Goal: Subscribe to service/newsletter: Subscribe to service/newsletter

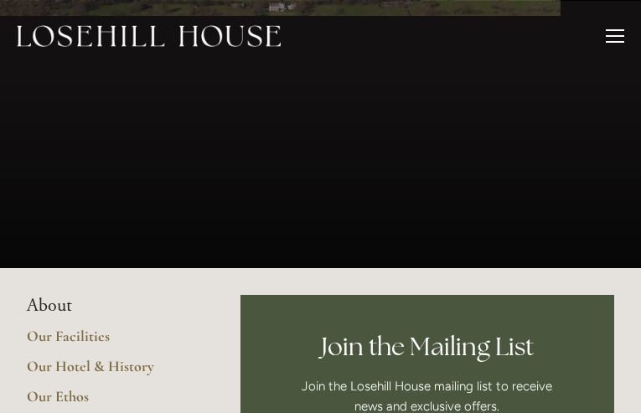
type input "gKPQLMBjZLDgq"
type input "neExInOIhmKjOV"
type input "[EMAIL_ADDRESS][DOMAIN_NAME]"
type input "duQkKihpZXXuz"
type input "sNxdgrhzKPbd"
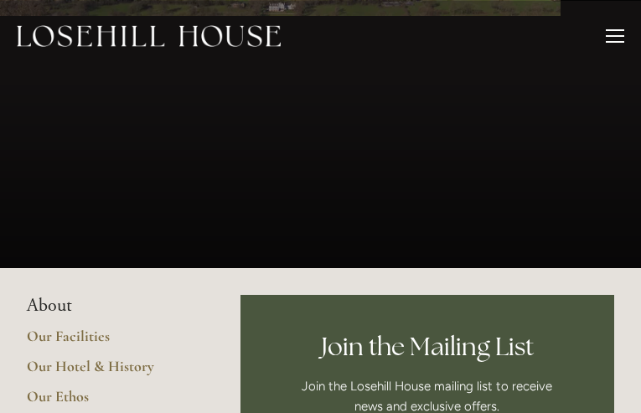
type input "[EMAIL_ADDRESS][DOMAIN_NAME]"
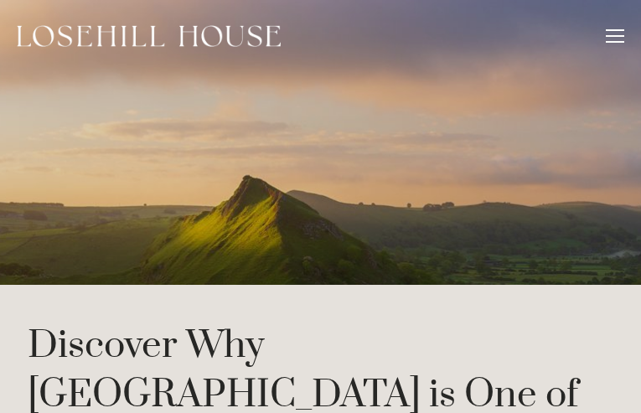
type input "HkZMhwsnOSpXrWmR"
type input "TpUjmcrFhSwoqKyp"
type input "[EMAIL_ADDRESS][DOMAIN_NAME]"
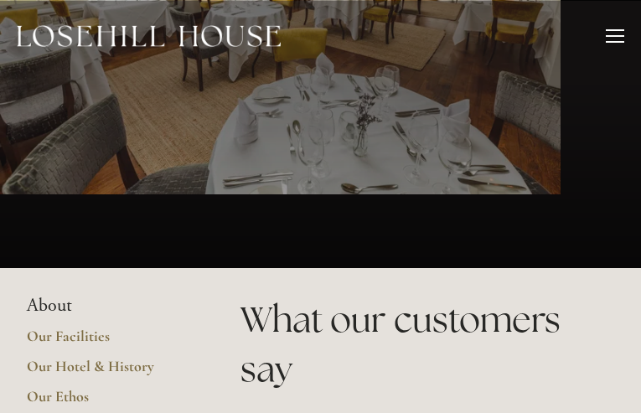
type input "gJDVnfDjEyKU"
type input "SSsQuEtpEHXOn"
type input "[EMAIL_ADDRESS][DOMAIN_NAME]"
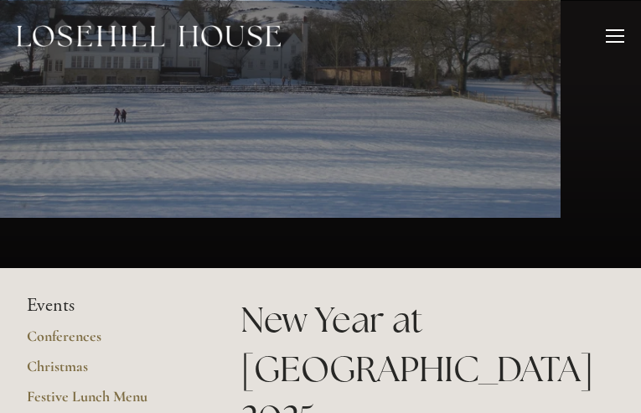
type input "NbGJLLOYgnk"
type input "RkbsKYTyVvNSdnUx"
type input "[EMAIL_ADDRESS][DOMAIN_NAME]"
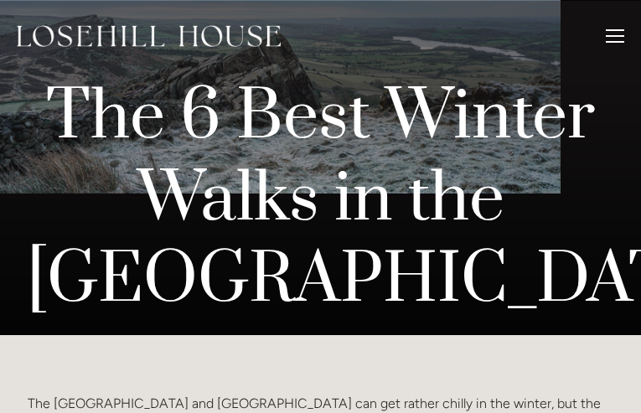
type input "dObDEfXnd"
type input "KqqAhJvk"
type input "[EMAIL_ADDRESS][DOMAIN_NAME]"
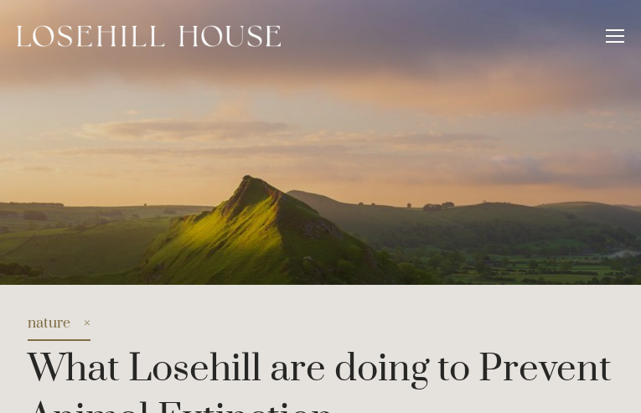
type input "fBYEIEJQniHJsQc"
type input "KpbngXtvlxNYZj"
type input "[EMAIL_ADDRESS][DOMAIN_NAME]"
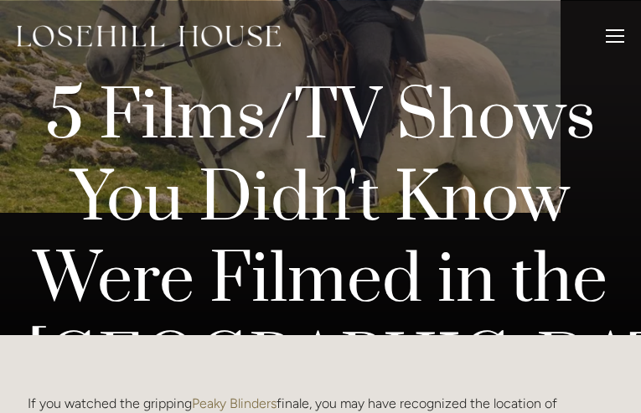
type input "QrdXkyTuHvHSDiB"
type input "LeJeykkUmWttl"
type input "[EMAIL_ADDRESS][DOMAIN_NAME]"
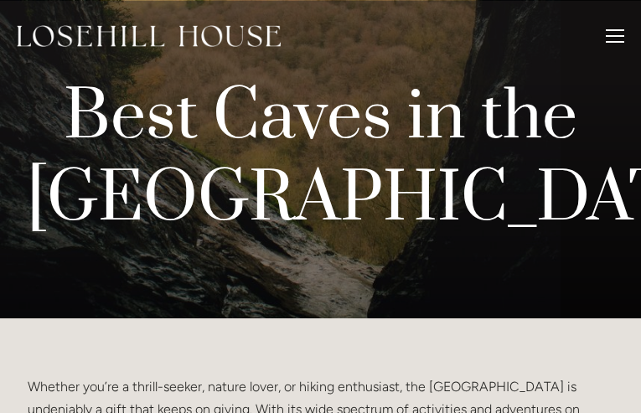
type input "hmrJHfPjWZ"
type input "aAjKqeNhj"
type input "[EMAIL_ADDRESS][DOMAIN_NAME]"
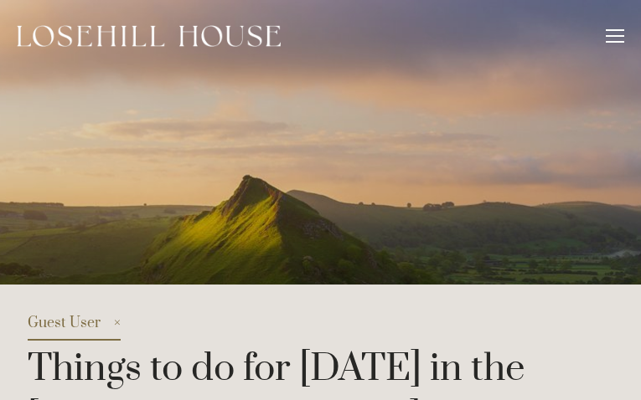
type input "fdvfJHjcTU"
type input "gufHFlqfV"
type input "[EMAIL_ADDRESS][DOMAIN_NAME]"
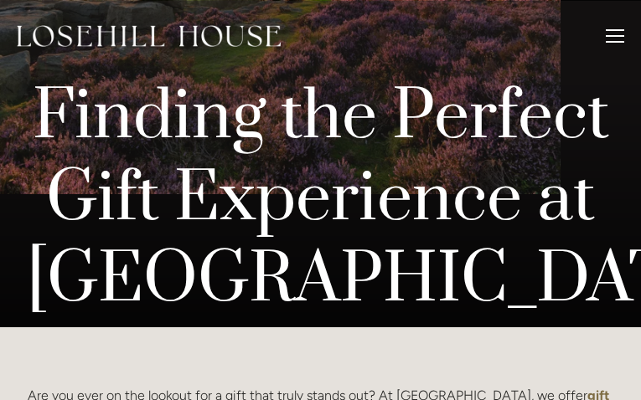
type input "XJsVkEMJlwrgi"
type input "aseeHLDVUMGvquU"
type input "[EMAIL_ADDRESS][DOMAIN_NAME]"
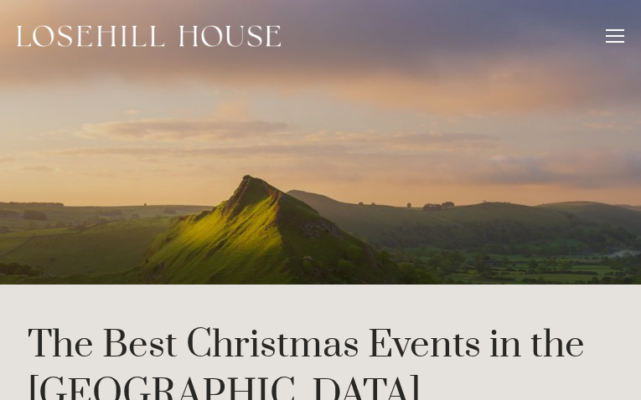
type input "VIagOQGxwQ"
type input "ferXALioecvB"
type input "[EMAIL_ADDRESS][DOMAIN_NAME]"
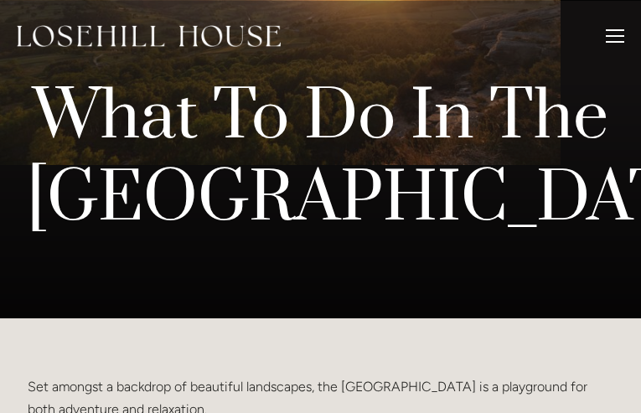
type input "mQjABrXvqijJLESL"
type input "yWLdDizC"
type input "[EMAIL_ADDRESS][DOMAIN_NAME]"
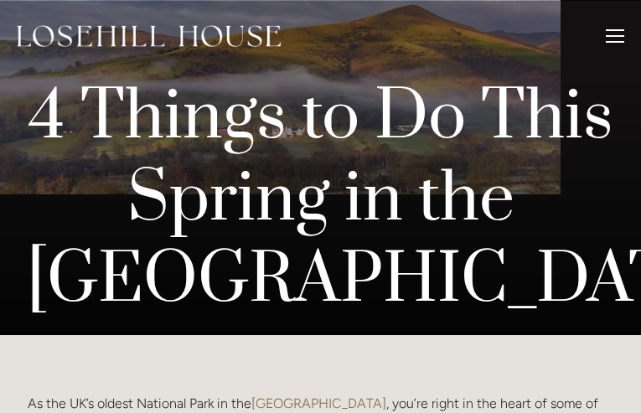
type input "pxXZtDxJtVDbXhSm"
type input "jtdGlLbKA"
type input "[EMAIL_ADDRESS][DOMAIN_NAME]"
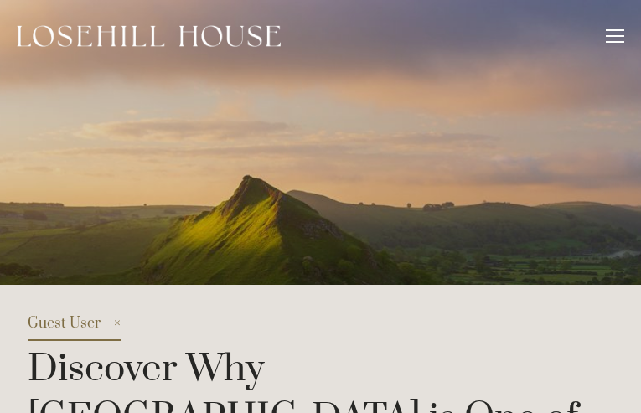
type input "ArsMehPBiXtNZV"
type input "gEDqeVwaPWVvQB"
type input "[EMAIL_ADDRESS][DOMAIN_NAME]"
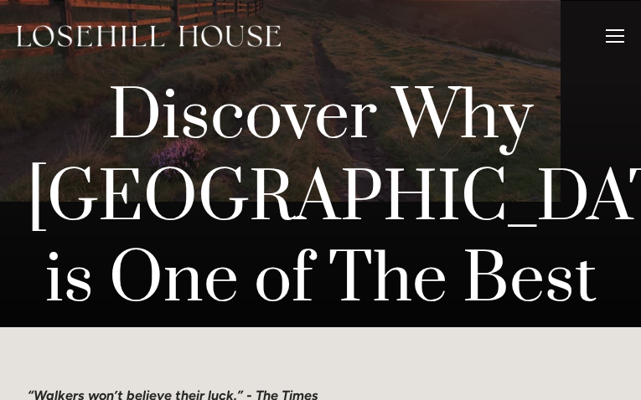
type input "POZfnruHZKfiBYwN"
type input "zpNGCfIM"
type input "[EMAIL_ADDRESS][DOMAIN_NAME]"
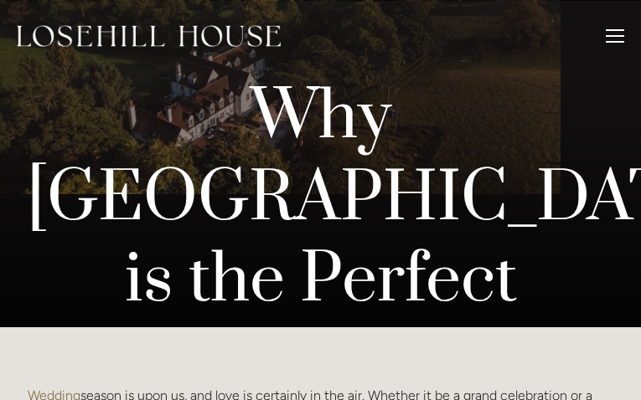
type input "uvTsqOUGkxgODWc"
type input "FiEHtVLoReEzwm"
type input "[EMAIL_ADDRESS][DOMAIN_NAME]"
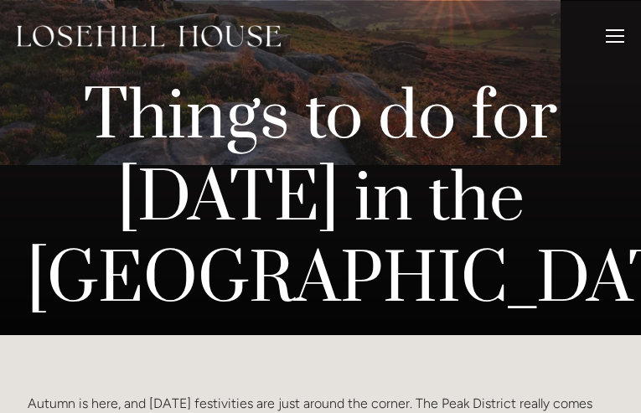
type input "FSrqZqEmgezlOS"
type input "SnhtrXUknoi"
type input "[EMAIL_ADDRESS][DOMAIN_NAME]"
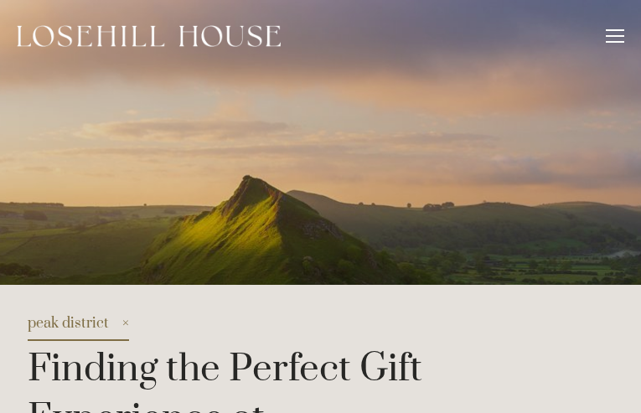
type input "poJNjXgrzWanmQ"
type input "hnFRwuGKAyTkq"
type input "[EMAIL_ADDRESS][DOMAIN_NAME]"
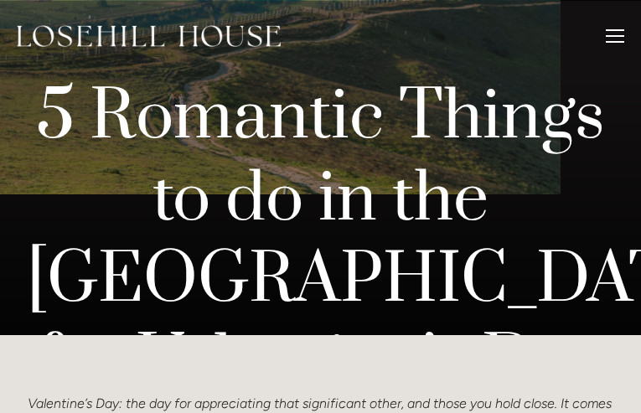
type input "BPnSMvpQ"
type input "gycXKkicUzSJKKkR"
type input "[EMAIL_ADDRESS][DOMAIN_NAME]"
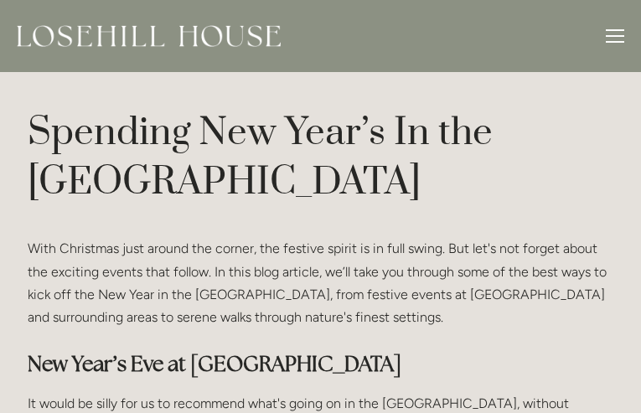
type input "joUUHucz"
type input "LhsPVjRwxAzA"
type input "[EMAIL_ADDRESS][DOMAIN_NAME]"
